Goal: Task Accomplishment & Management: Manage account settings

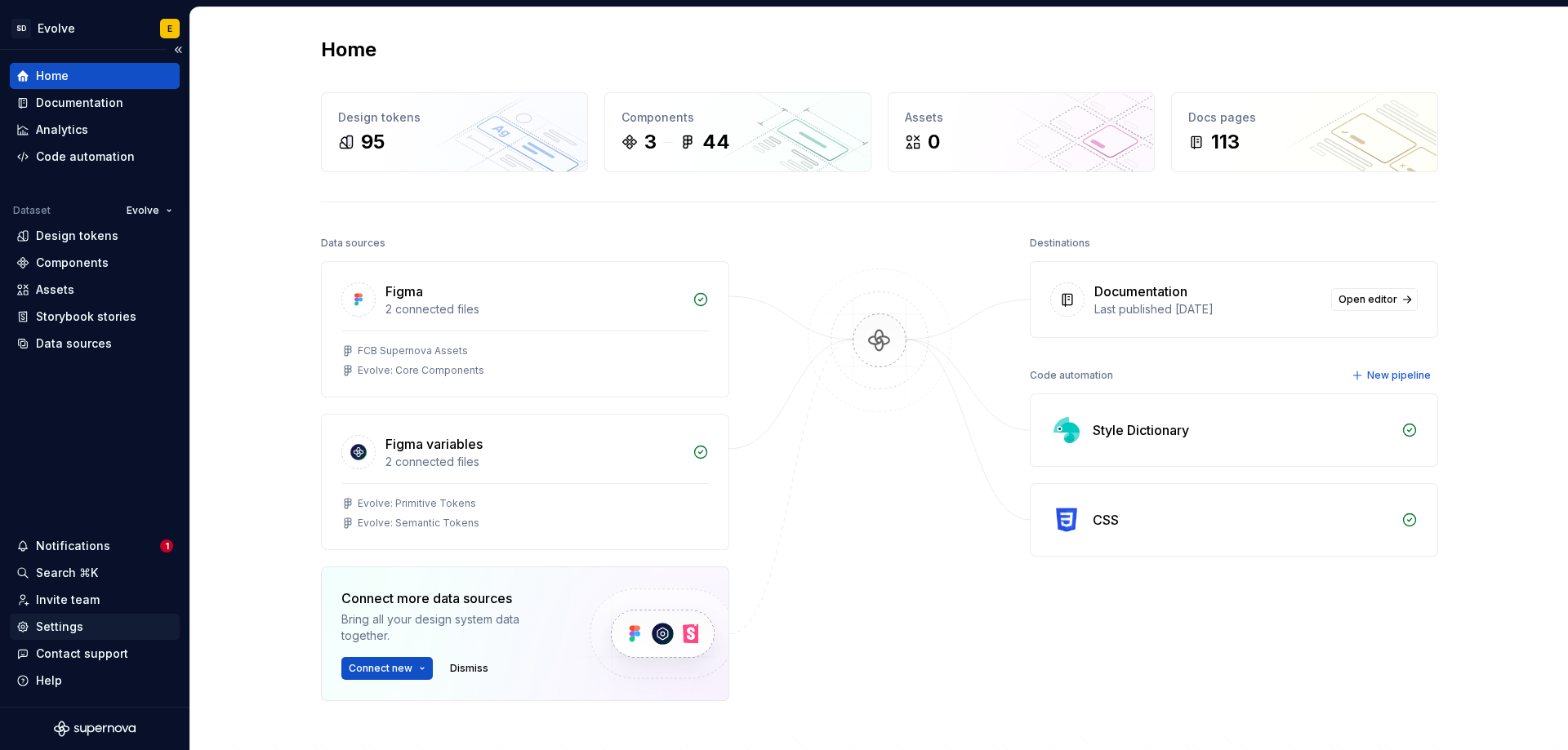
click at [65, 622] on div "Settings" at bounding box center [59, 627] width 47 height 17
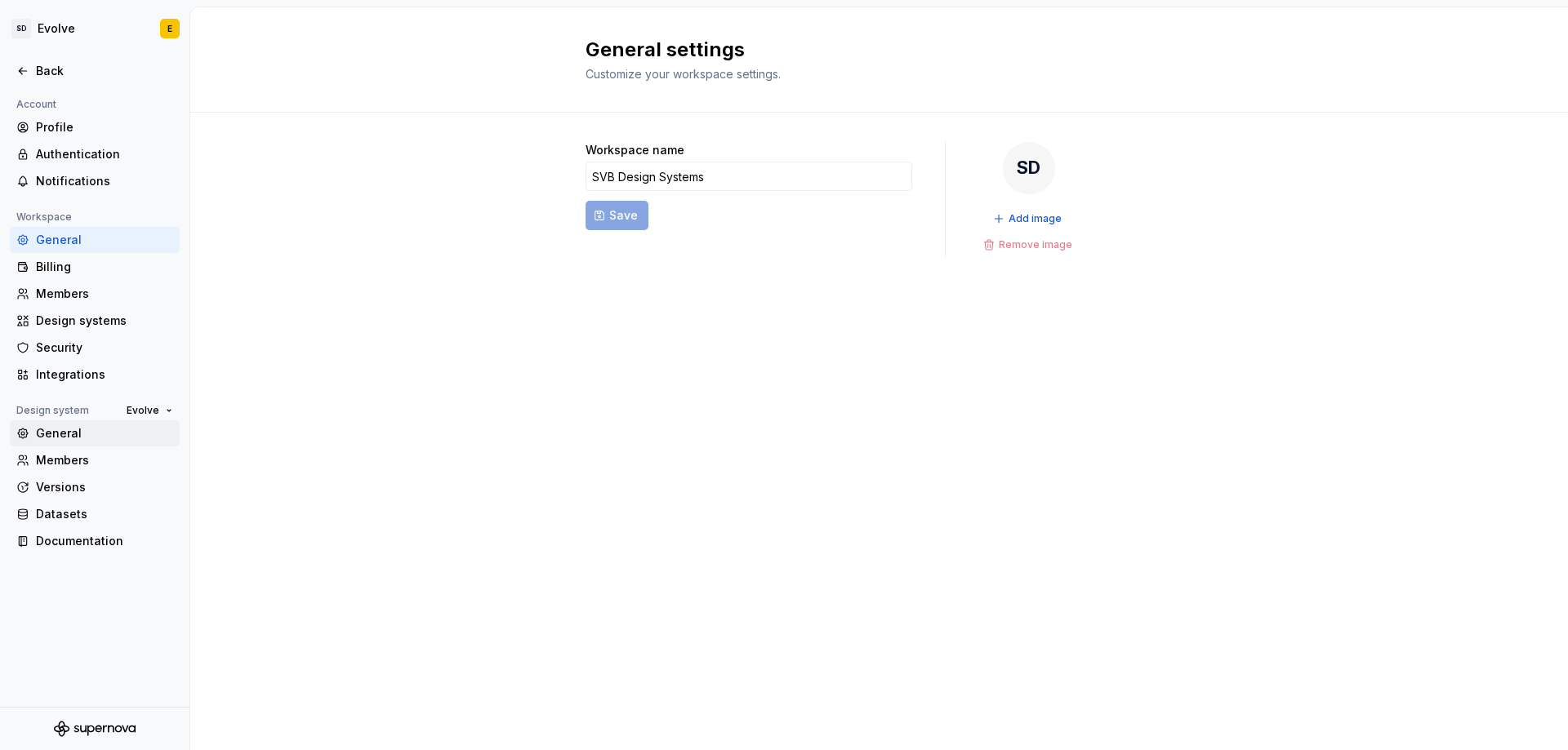
click at [59, 435] on div "General" at bounding box center [103, 433] width 137 height 17
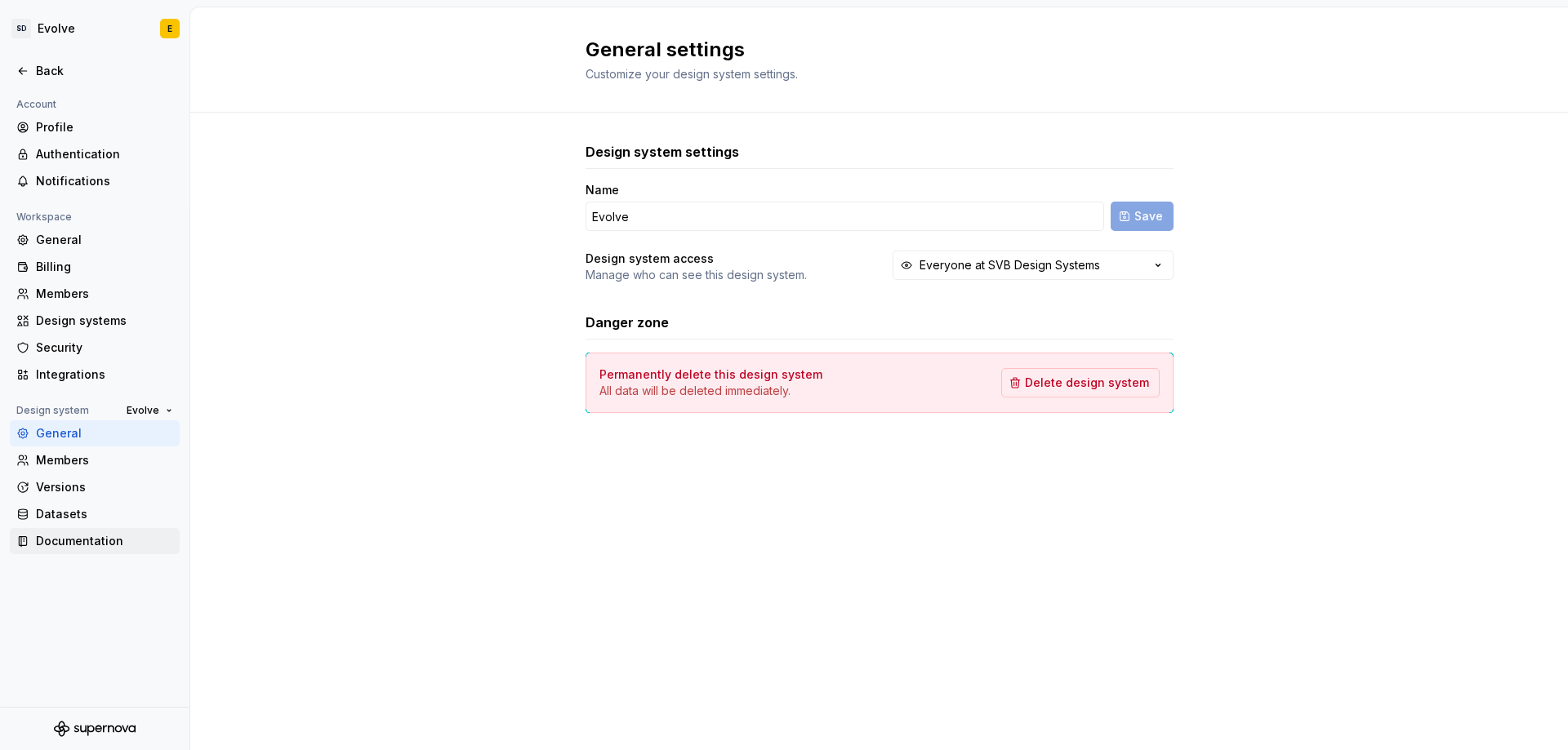
click at [71, 542] on div "Documentation" at bounding box center [103, 541] width 137 height 17
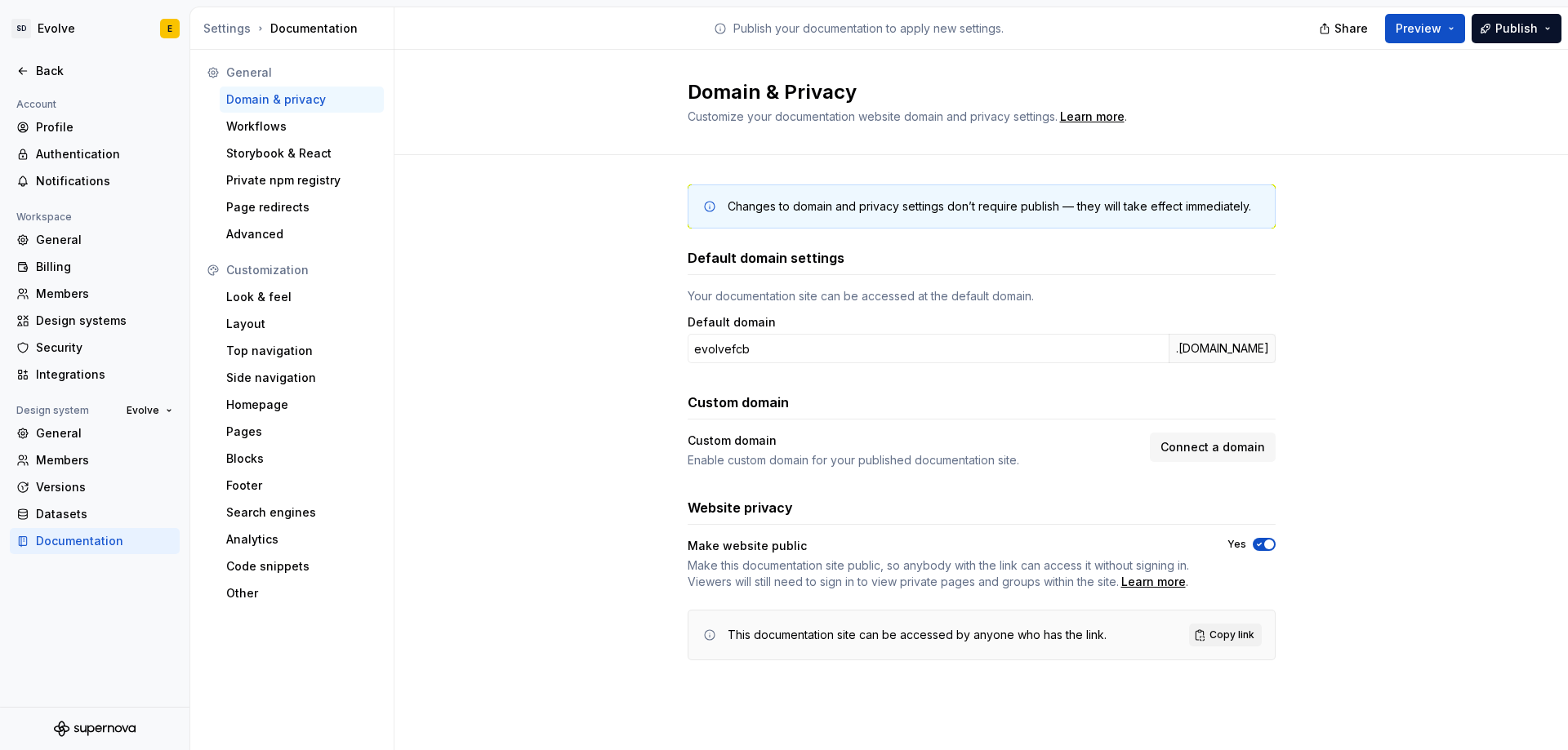
drag, startPoint x: 1271, startPoint y: 346, endPoint x: 702, endPoint y: 366, distance: 569.4
click at [702, 366] on div "Default domain settings Your documentation site can be accessed at the default …" at bounding box center [980, 454] width 588 height 412
click at [585, 359] on div "Changes to domain and privacy settings don’t require publish — they will take e…" at bounding box center [981, 439] width 1173 height 567
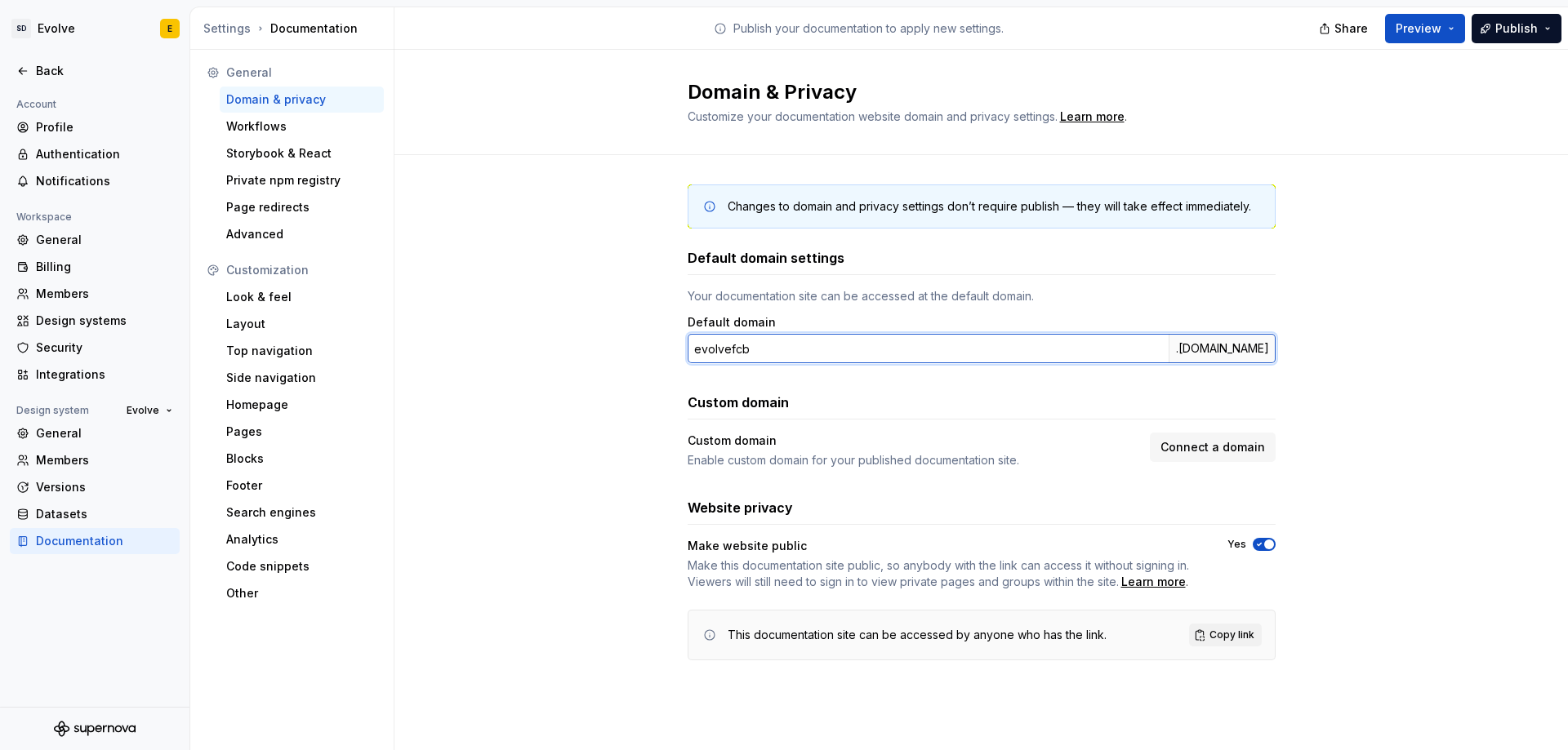
drag, startPoint x: 727, startPoint y: 351, endPoint x: 753, endPoint y: 350, distance: 26.0
click at [753, 350] on input "evolvefcb" at bounding box center [927, 348] width 481 height 30
click at [772, 347] on input "evolvefcb" at bounding box center [927, 348] width 481 height 30
click at [712, 352] on input "evolvefcb" at bounding box center [927, 348] width 481 height 30
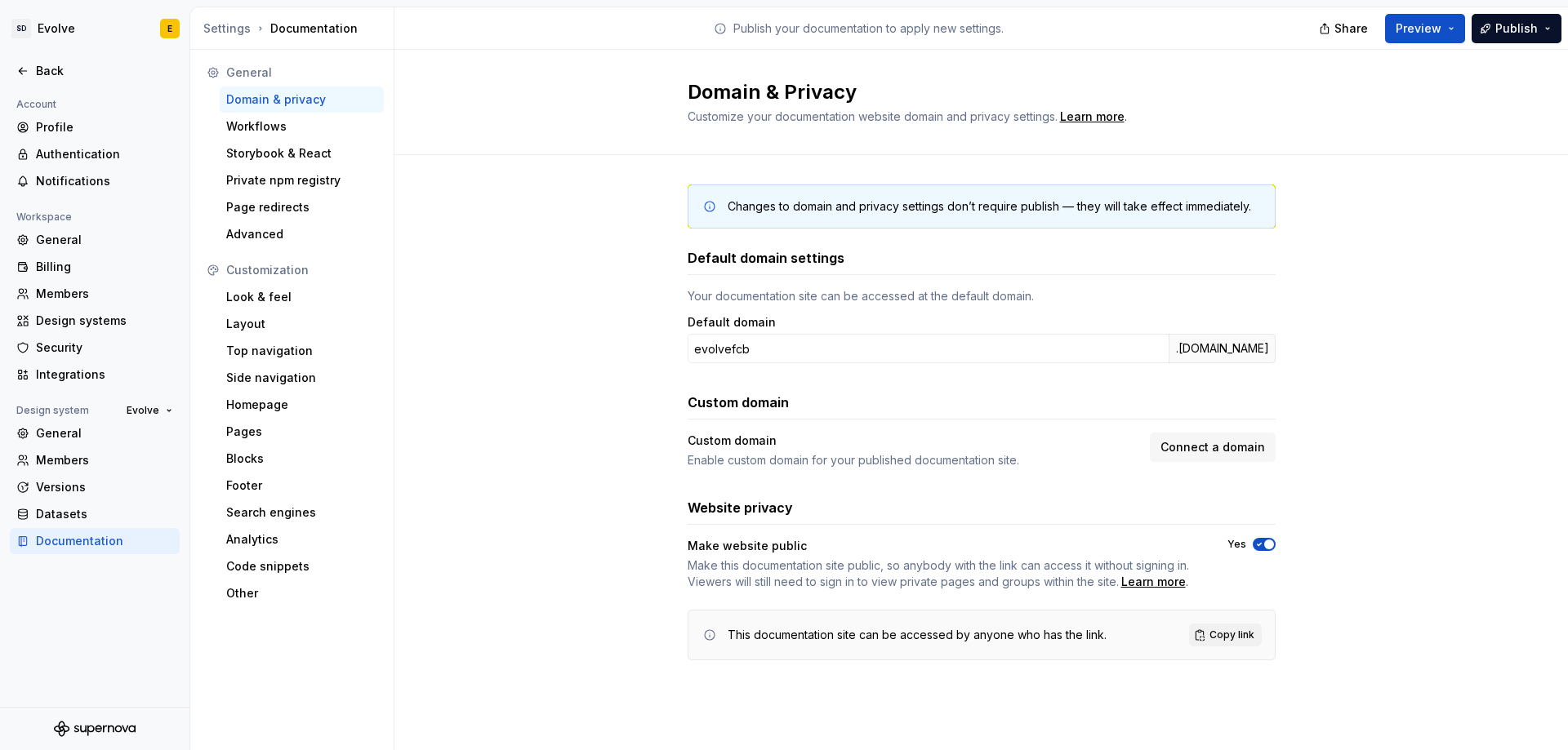
click at [645, 345] on div "Changes to domain and privacy settings don’t require publish — they will take e…" at bounding box center [981, 439] width 1173 height 567
click at [38, 65] on div "Back" at bounding box center [103, 71] width 137 height 17
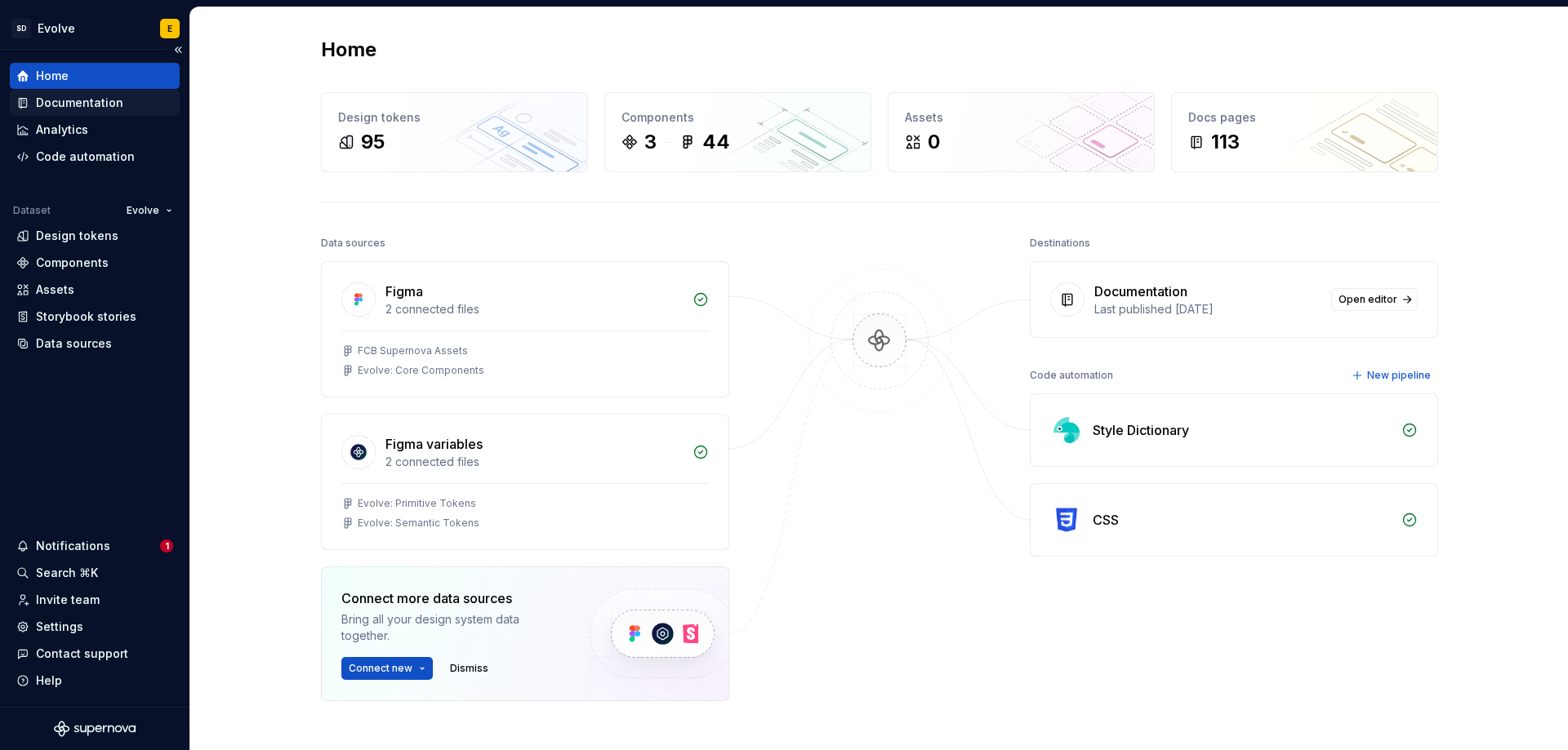
click at [57, 106] on div "Documentation" at bounding box center [79, 102] width 88 height 17
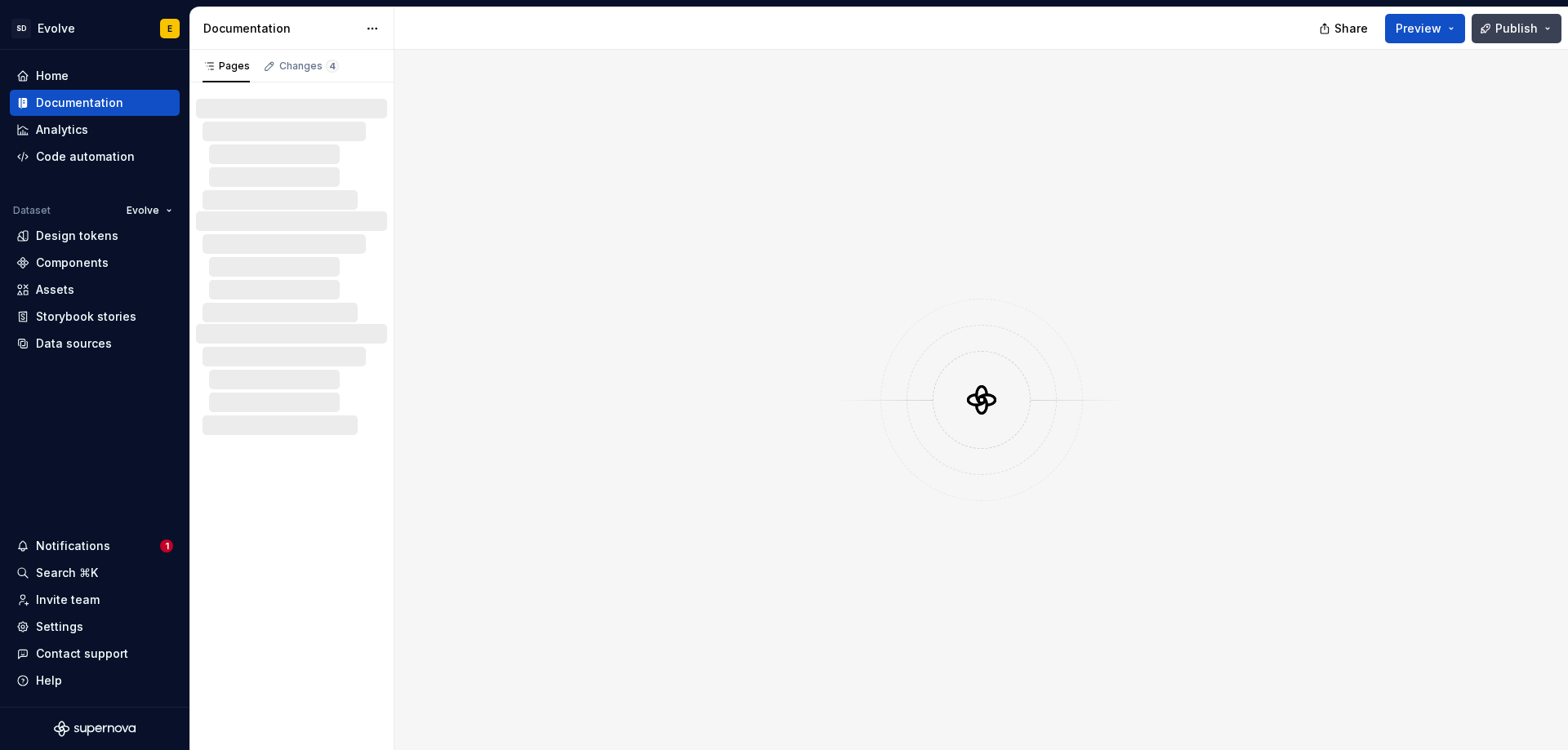
click at [1503, 30] on span "Publish" at bounding box center [1516, 29] width 42 height 17
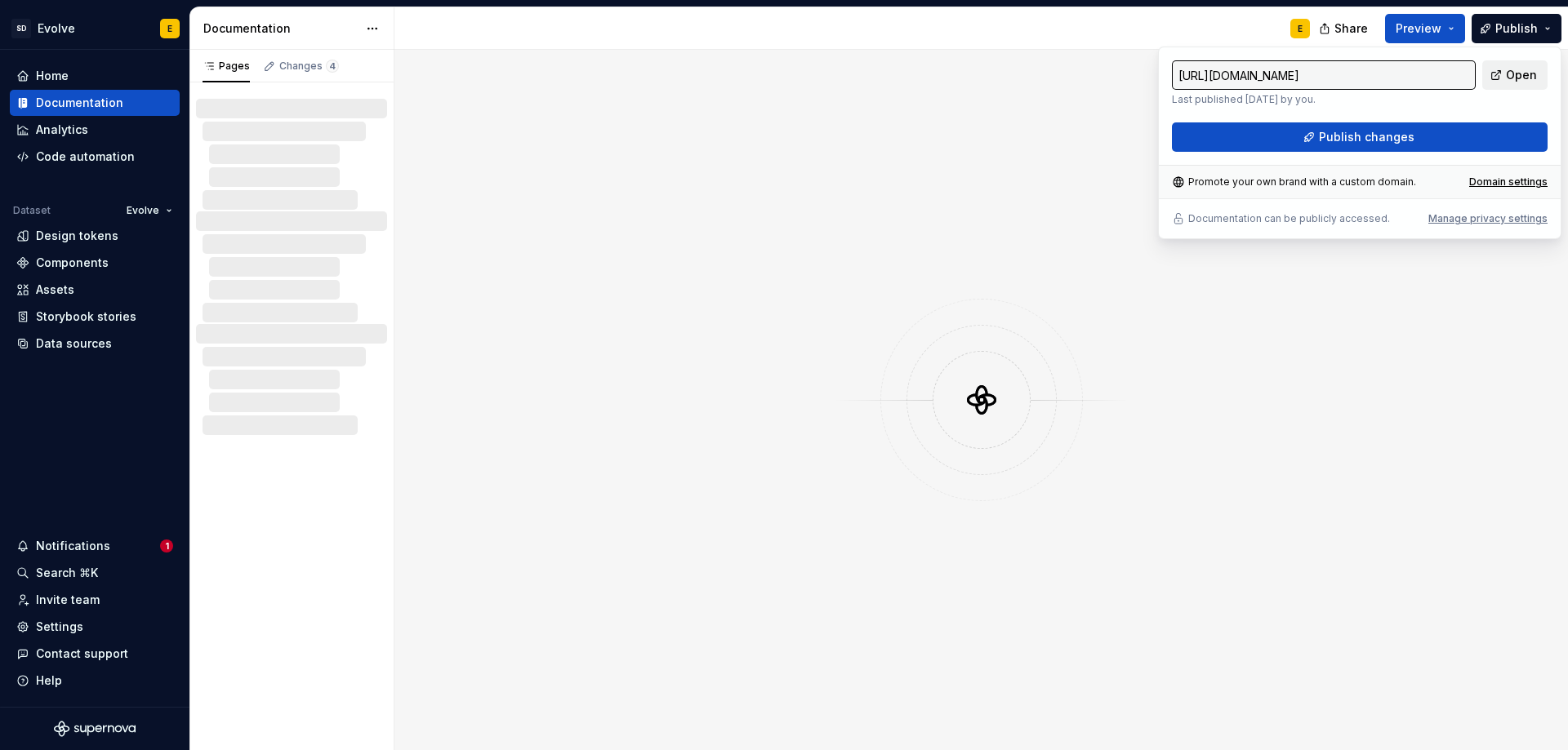
click at [1510, 79] on span "Open" at bounding box center [1521, 75] width 31 height 17
type input "[URL][DOMAIN_NAME]"
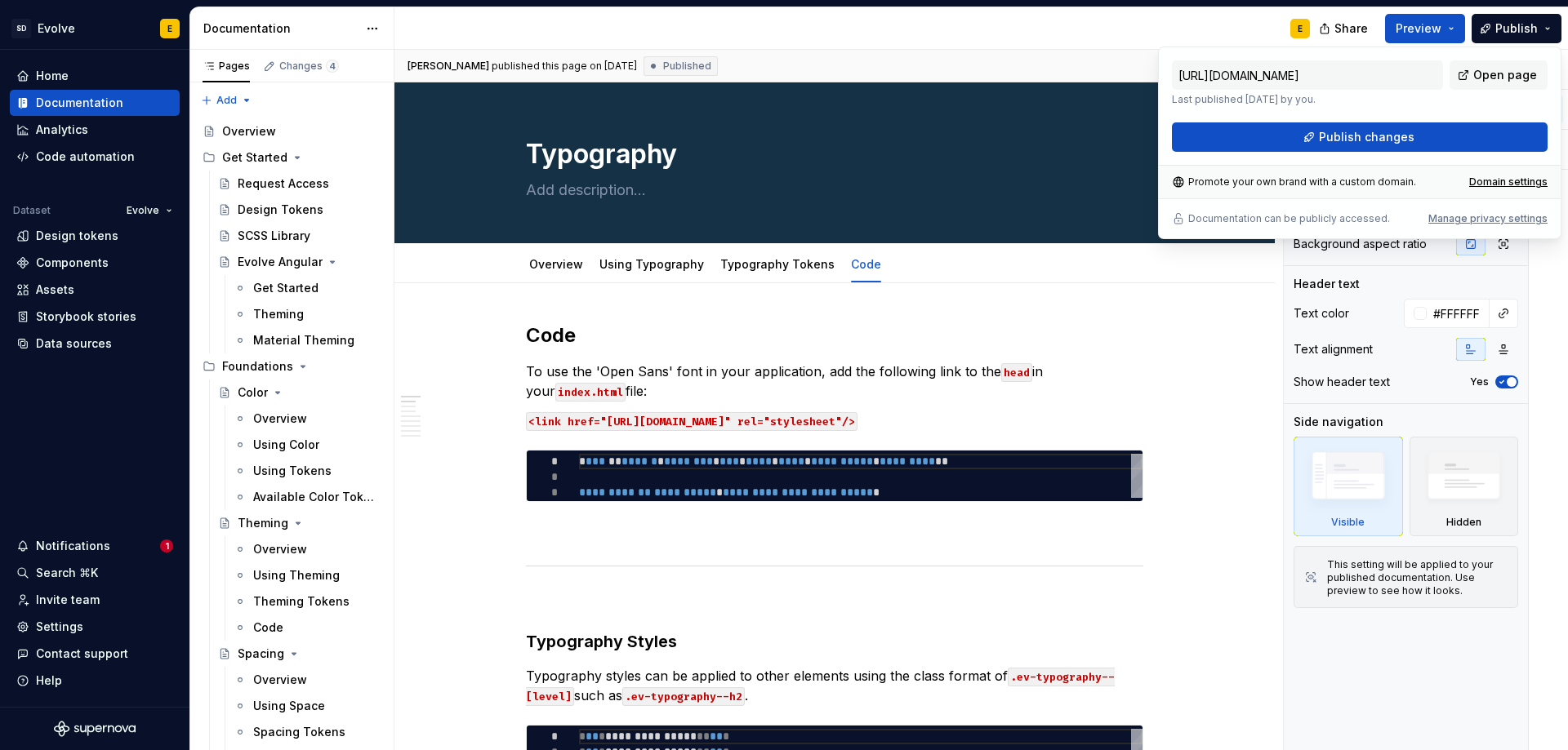
type textarea "*"
